Goal: Information Seeking & Learning: Understand process/instructions

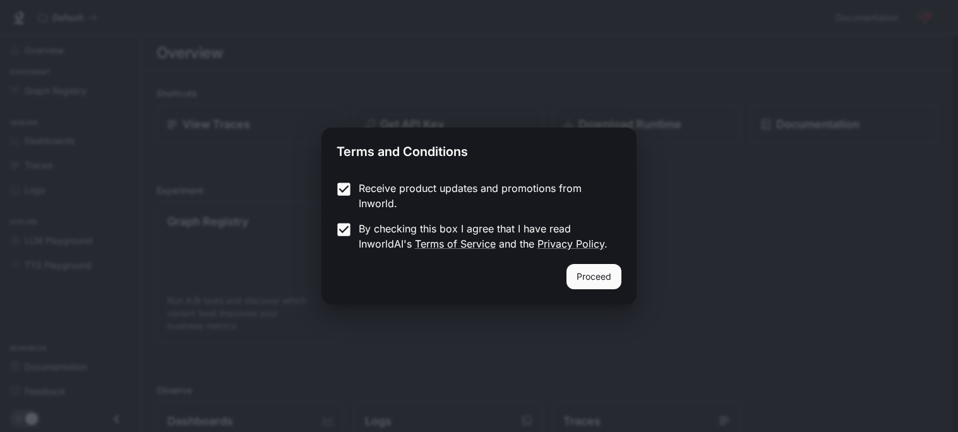
click at [579, 285] on button "Proceed" at bounding box center [593, 276] width 55 height 25
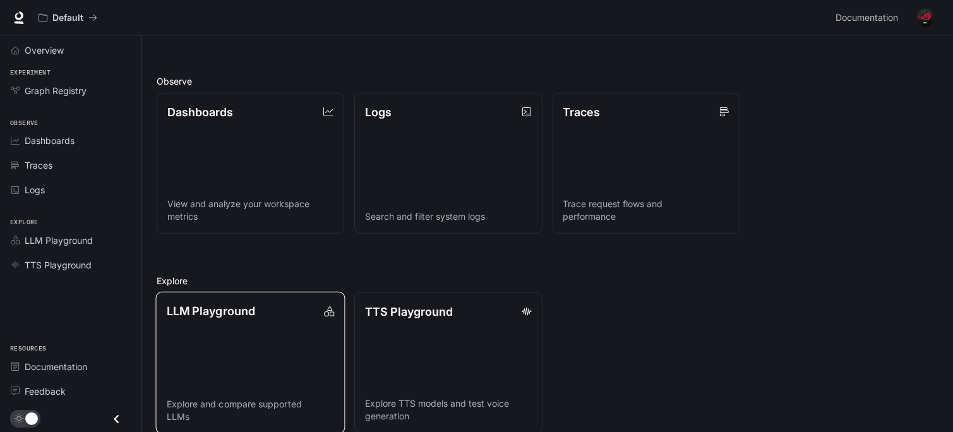
scroll to position [306, 0]
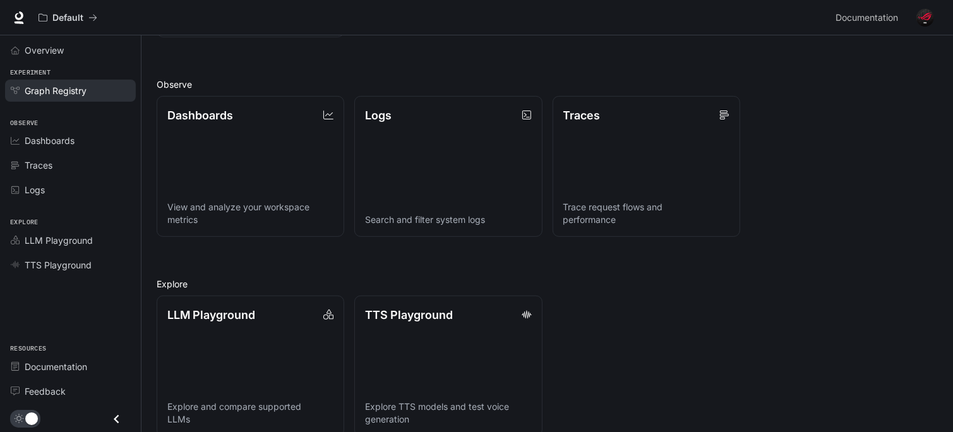
click at [37, 97] on span "Graph Registry" at bounding box center [56, 90] width 62 height 13
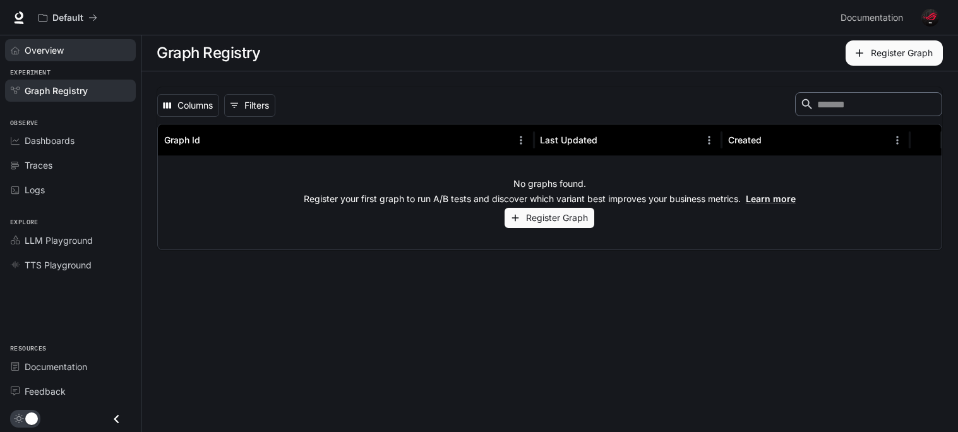
click at [62, 60] on link "Overview" at bounding box center [70, 50] width 131 height 22
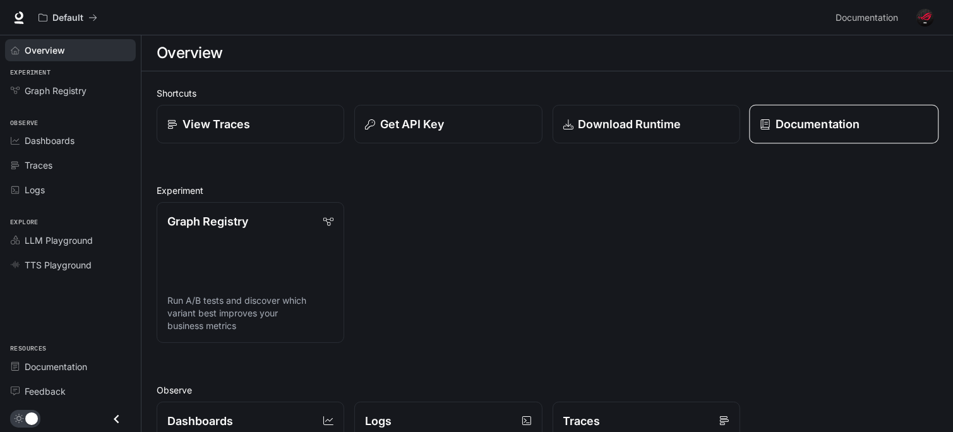
click at [816, 125] on p "Documentation" at bounding box center [817, 124] width 84 height 17
